Goal: Information Seeking & Learning: Learn about a topic

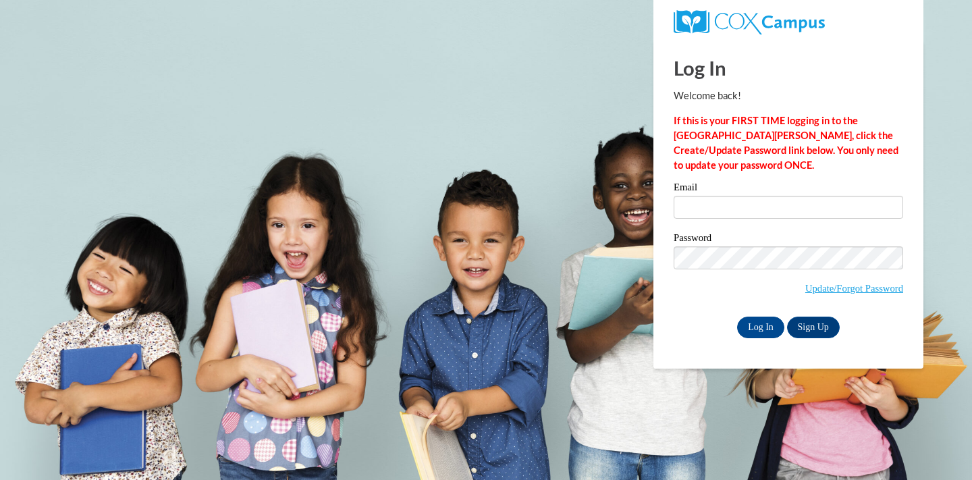
type input "[EMAIL_ADDRESS][DOMAIN_NAME]"
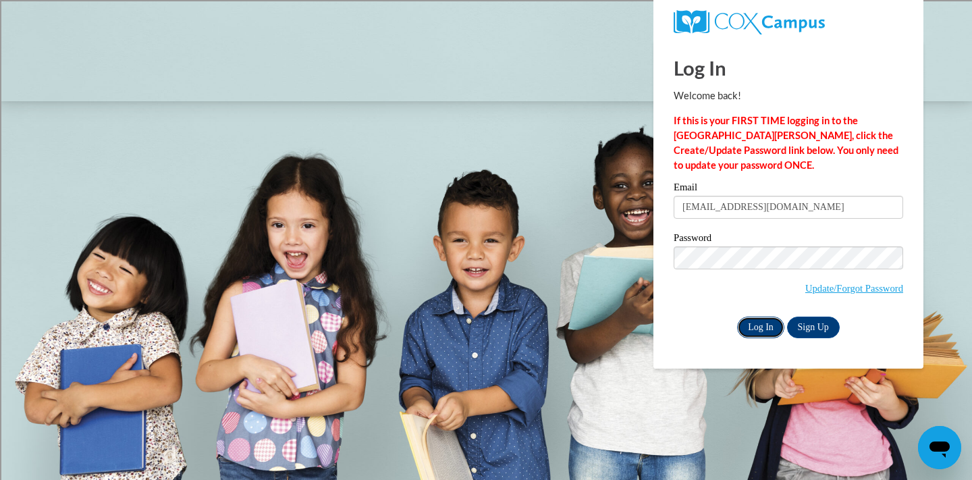
click at [759, 320] on input "Log In" at bounding box center [760, 327] width 47 height 22
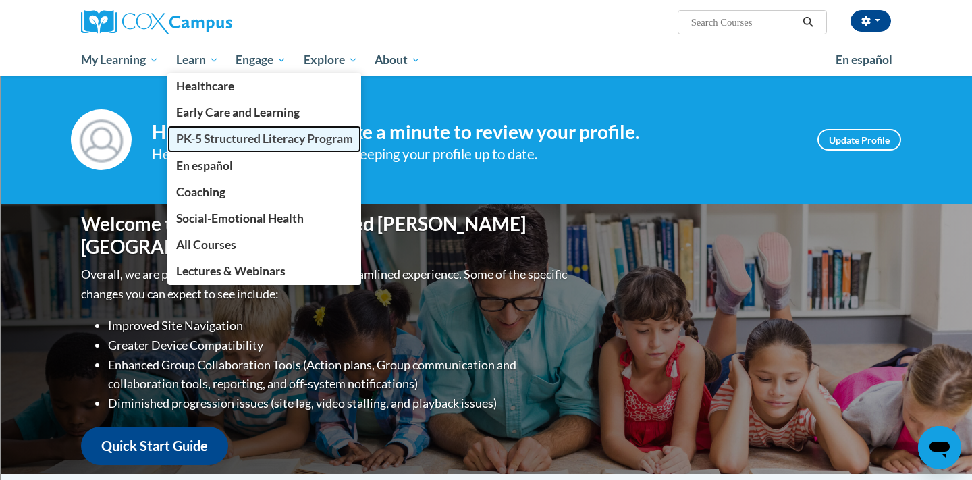
click at [233, 139] on span "PK-5 Structured Literacy Program" at bounding box center [264, 139] width 177 height 14
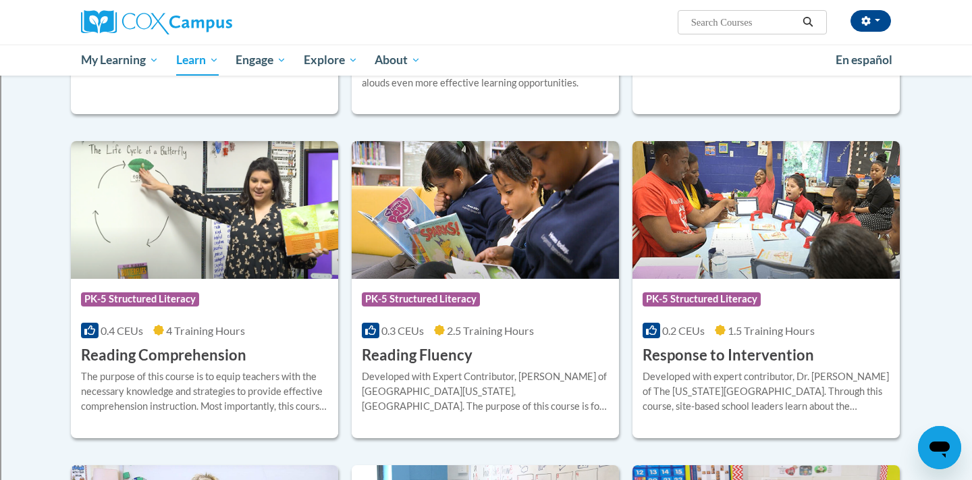
scroll to position [1067, 0]
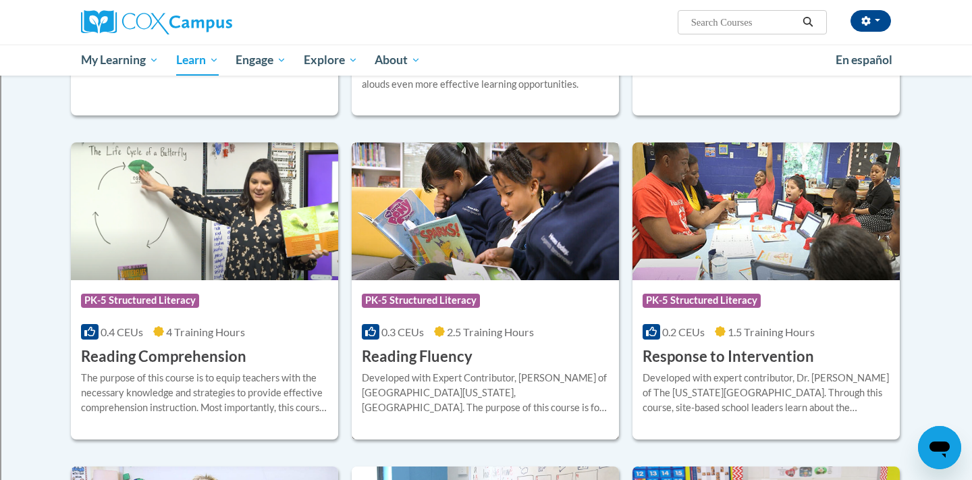
click at [495, 370] on div at bounding box center [485, 370] width 247 height 1
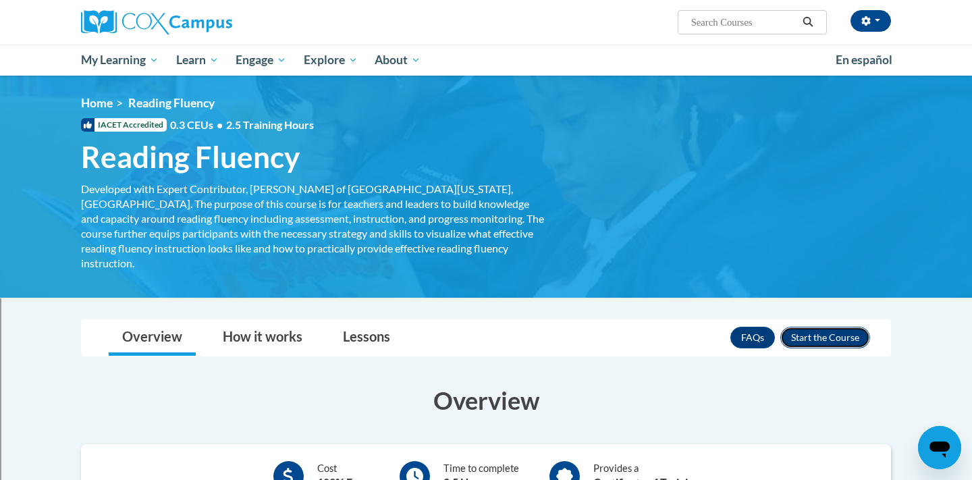
click at [834, 327] on button "Enroll" at bounding box center [825, 338] width 90 height 22
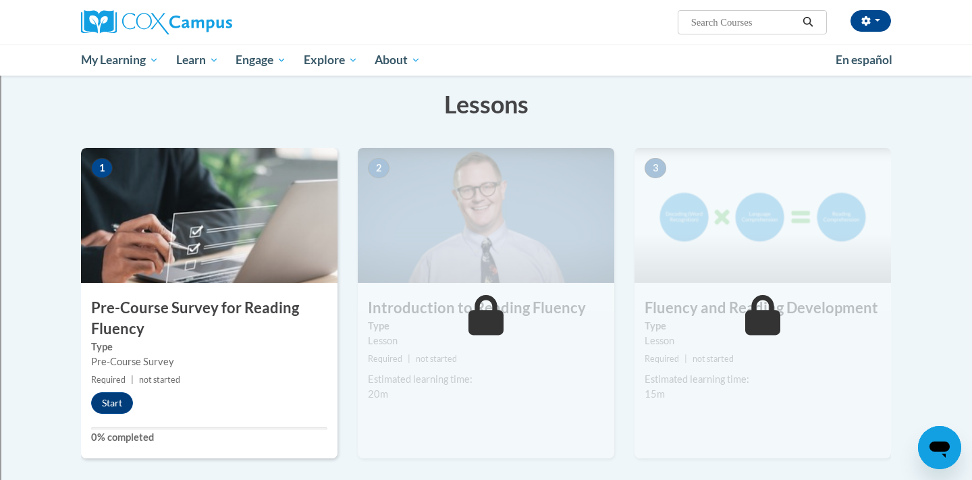
scroll to position [217, 0]
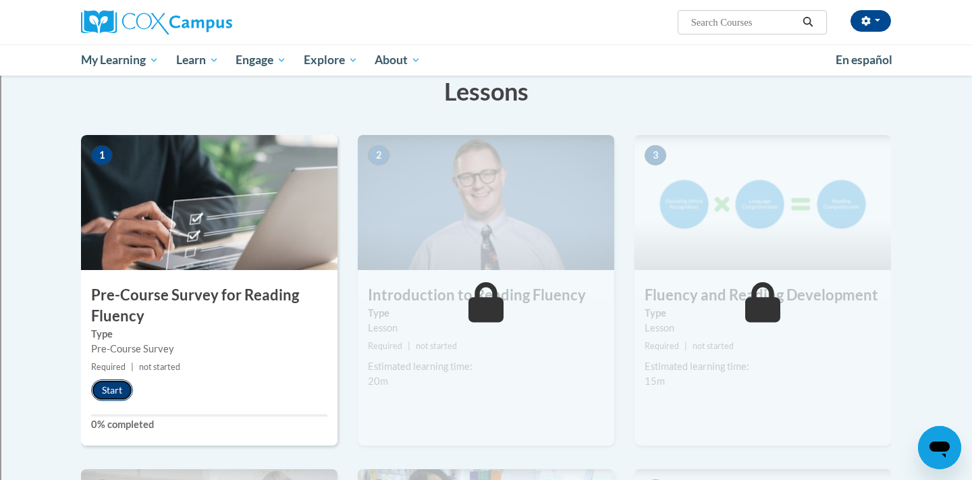
click at [109, 389] on button "Start" at bounding box center [112, 390] width 42 height 22
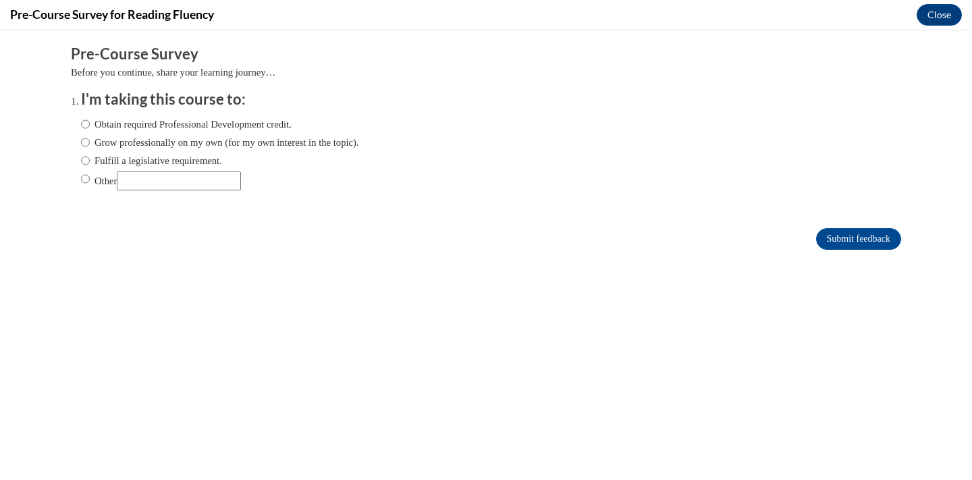
scroll to position [0, 0]
click at [87, 177] on input "Other" at bounding box center [85, 178] width 9 height 15
radio input "true"
click at [148, 181] on input "Other" at bounding box center [179, 180] width 124 height 19
click at [86, 125] on input "Obtain required Professional Development credit." at bounding box center [85, 124] width 9 height 15
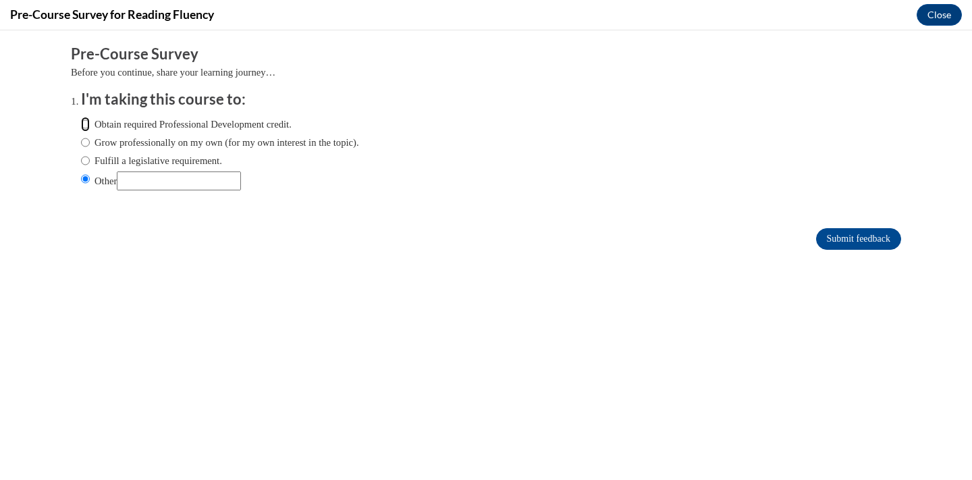
radio input "true"
click at [885, 229] on input "Submit feedback" at bounding box center [858, 239] width 85 height 22
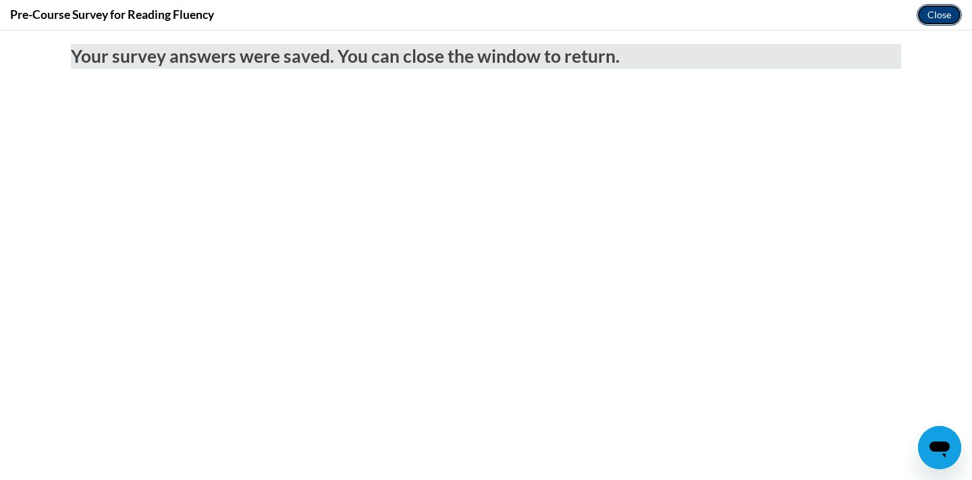
click at [949, 17] on button "Close" at bounding box center [938, 15] width 45 height 22
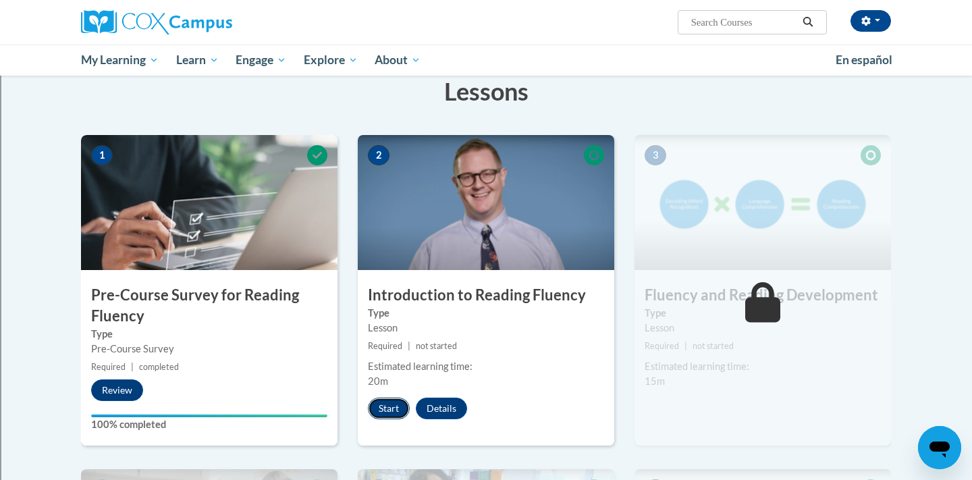
click at [395, 408] on button "Start" at bounding box center [389, 408] width 42 height 22
